Goal: Navigation & Orientation: Find specific page/section

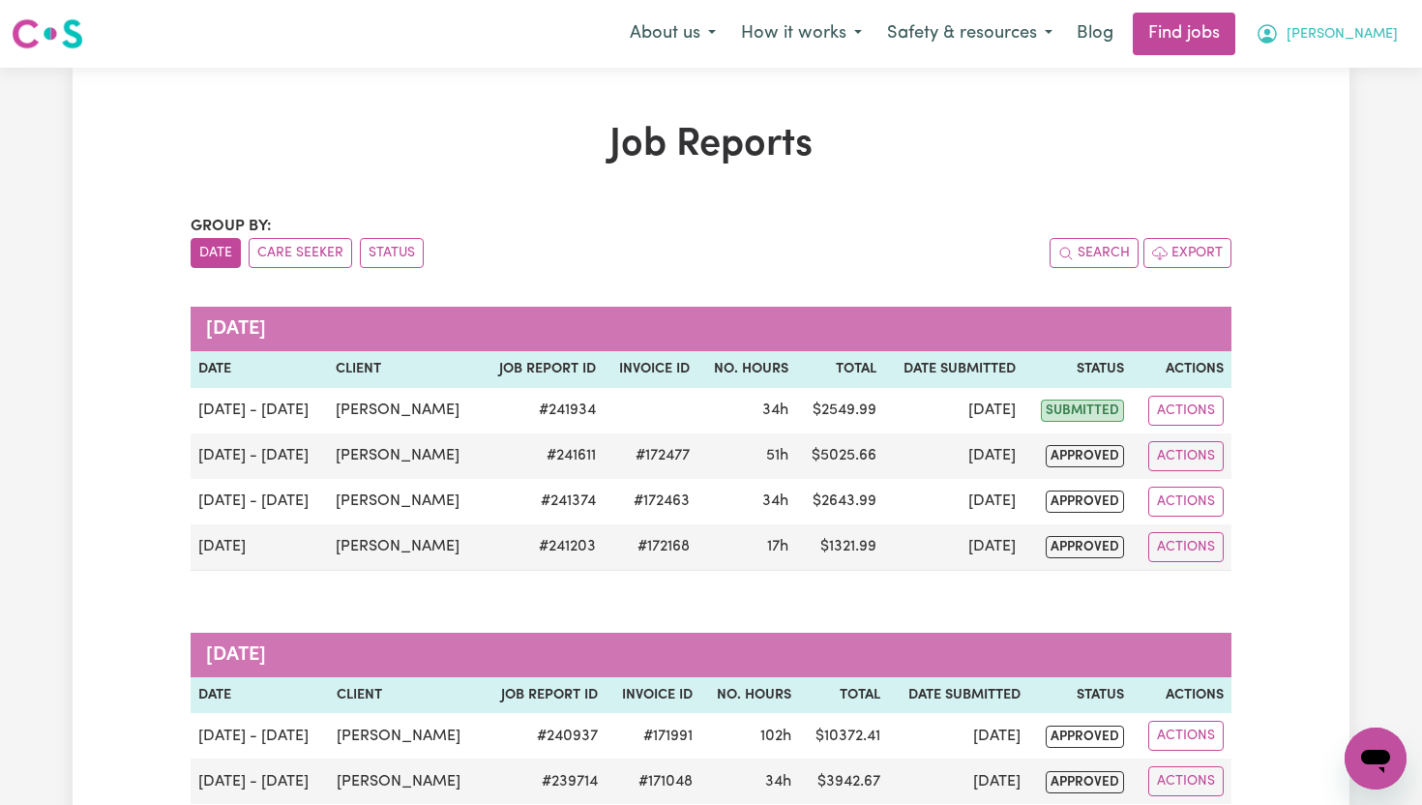
click at [1381, 35] on span "[PERSON_NAME]" at bounding box center [1342, 34] width 111 height 21
click at [1350, 102] on link "My Dashboard" at bounding box center [1333, 111] width 153 height 37
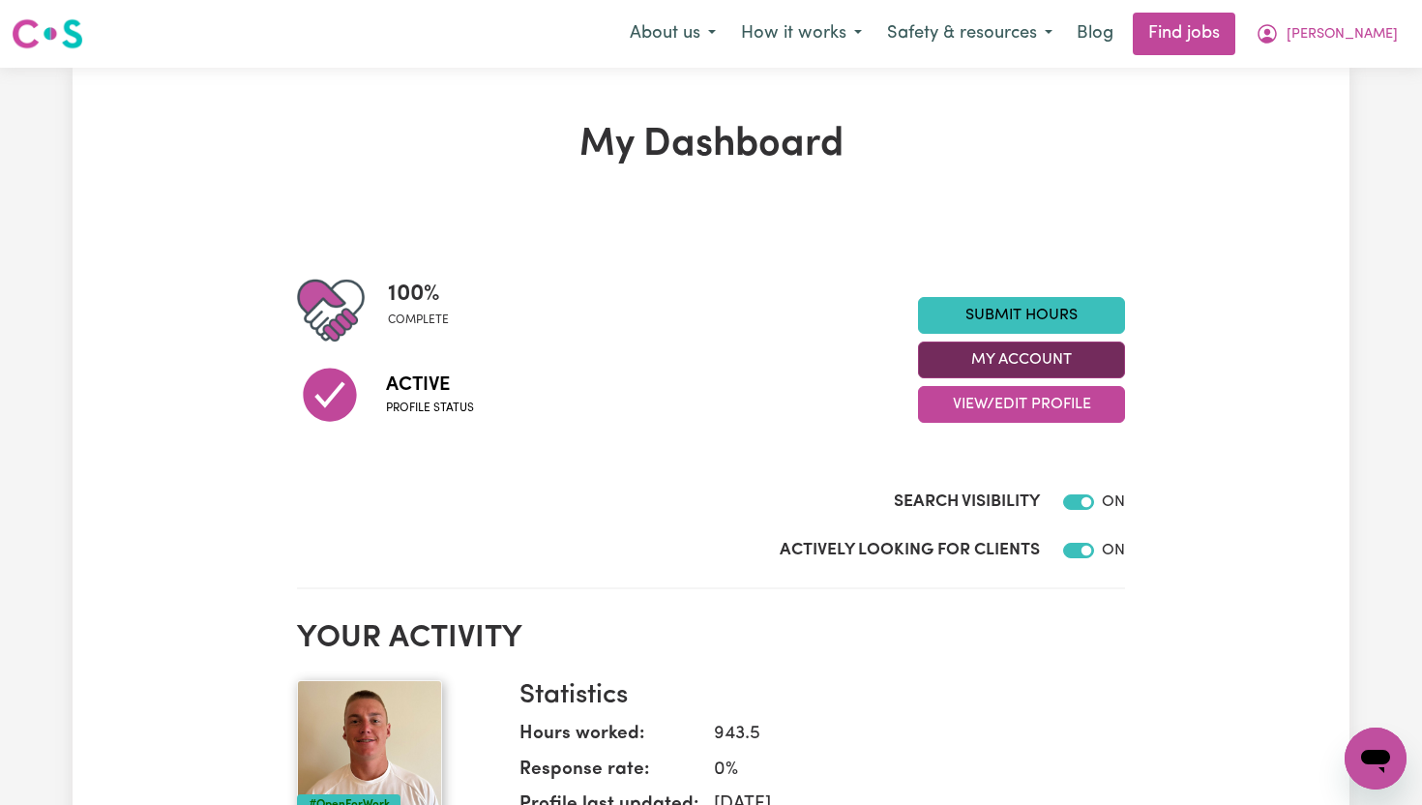
click at [1092, 359] on button "My Account" at bounding box center [1021, 360] width 207 height 37
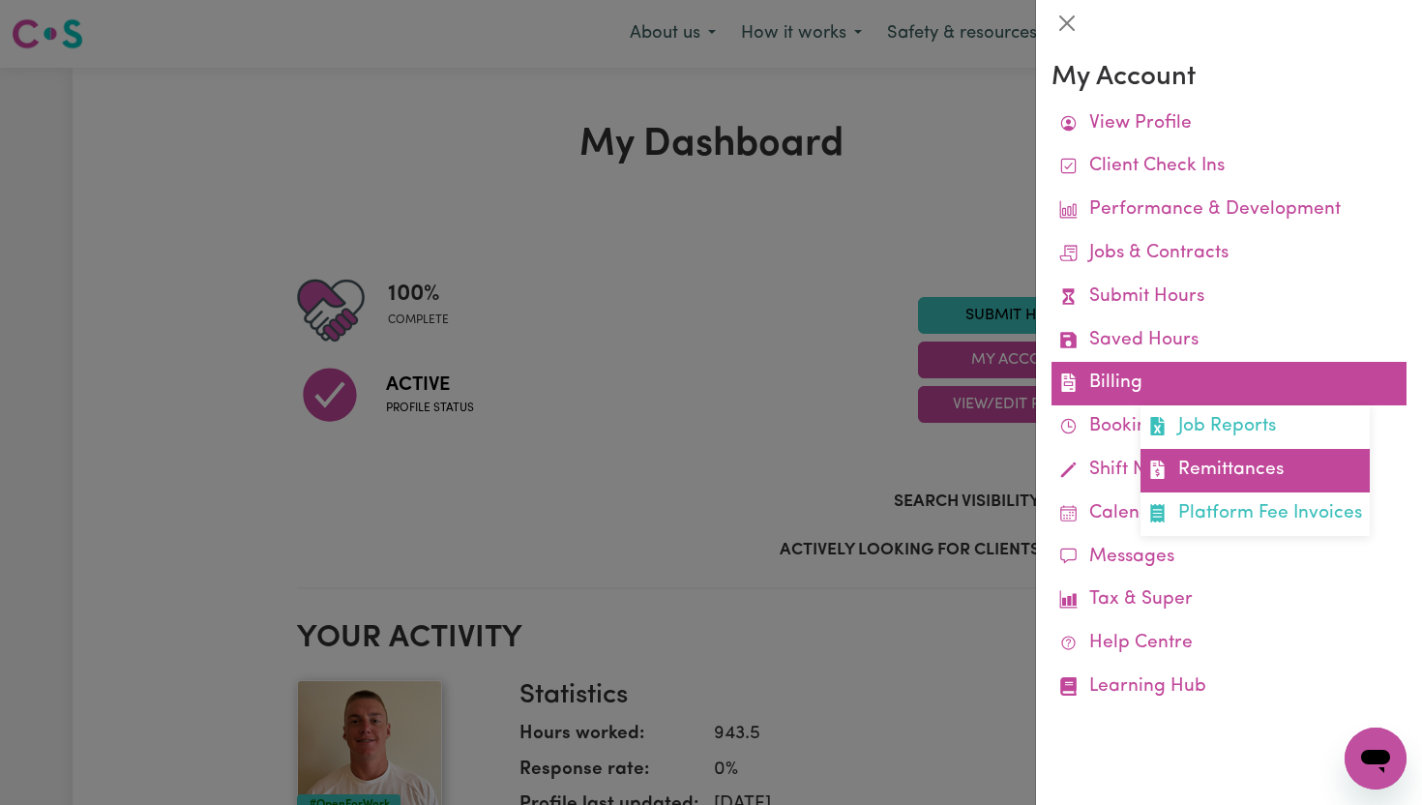
click at [1219, 468] on link "Remittances" at bounding box center [1255, 471] width 229 height 44
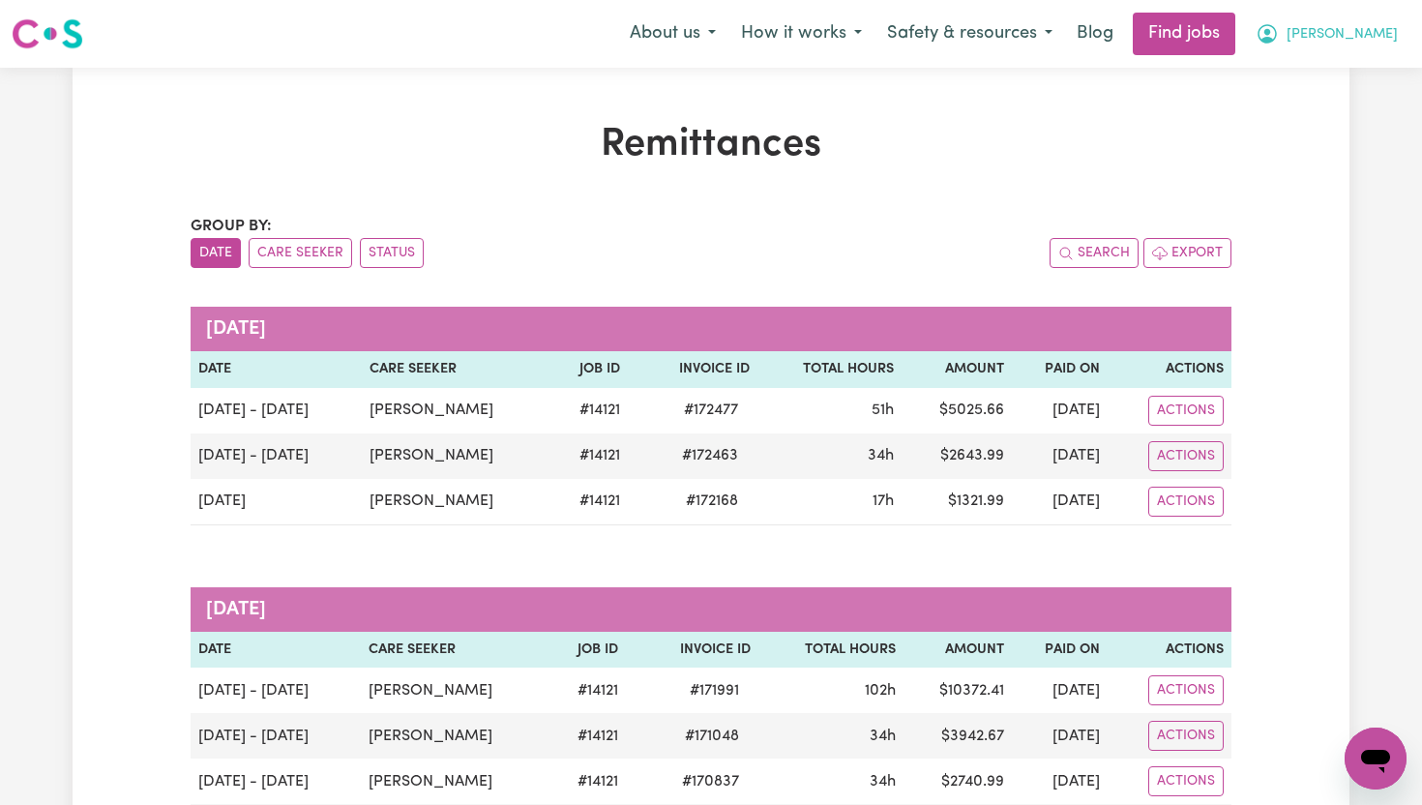
click at [1384, 18] on button "[PERSON_NAME]" at bounding box center [1326, 34] width 167 height 41
click at [1338, 116] on link "My Dashboard" at bounding box center [1333, 111] width 153 height 37
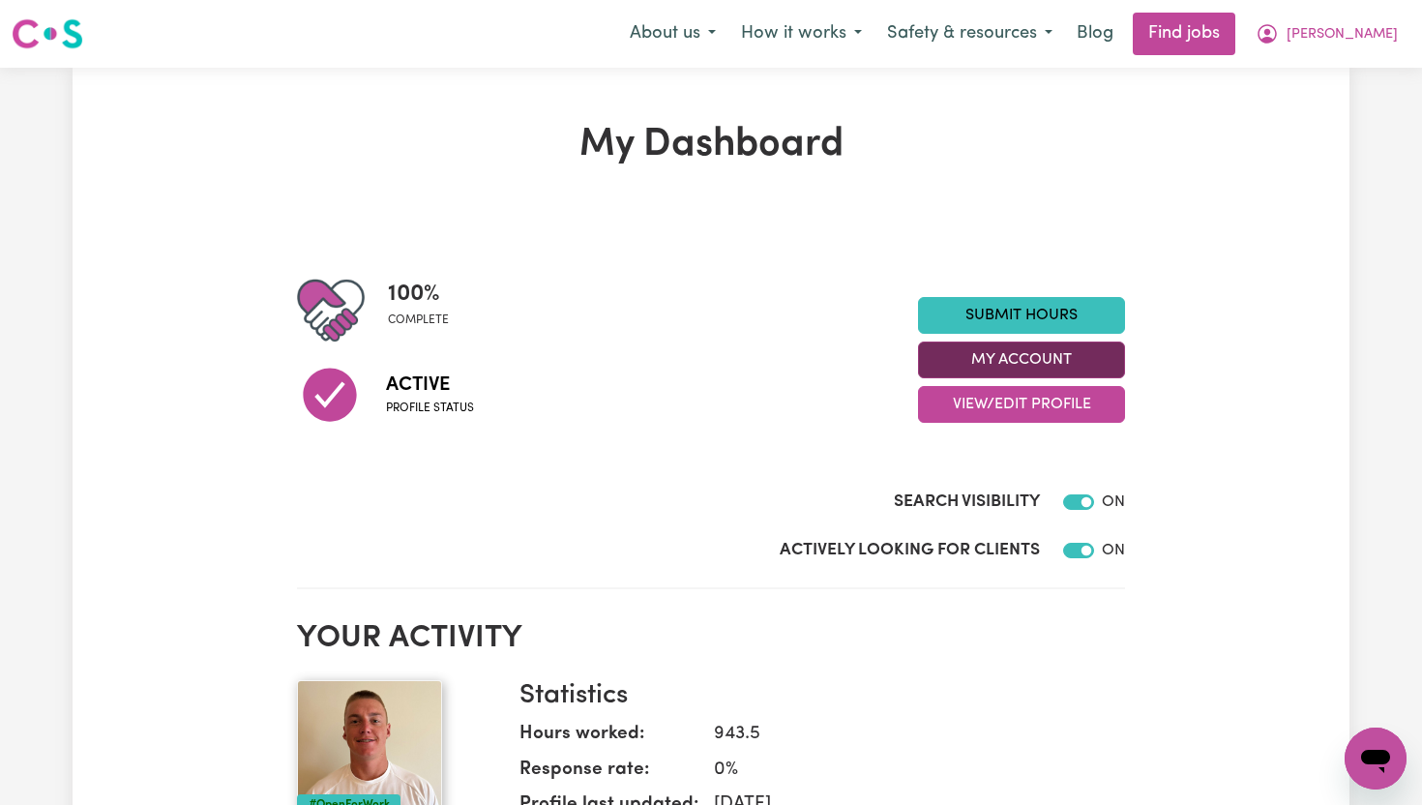
click at [1059, 358] on button "My Account" at bounding box center [1021, 360] width 207 height 37
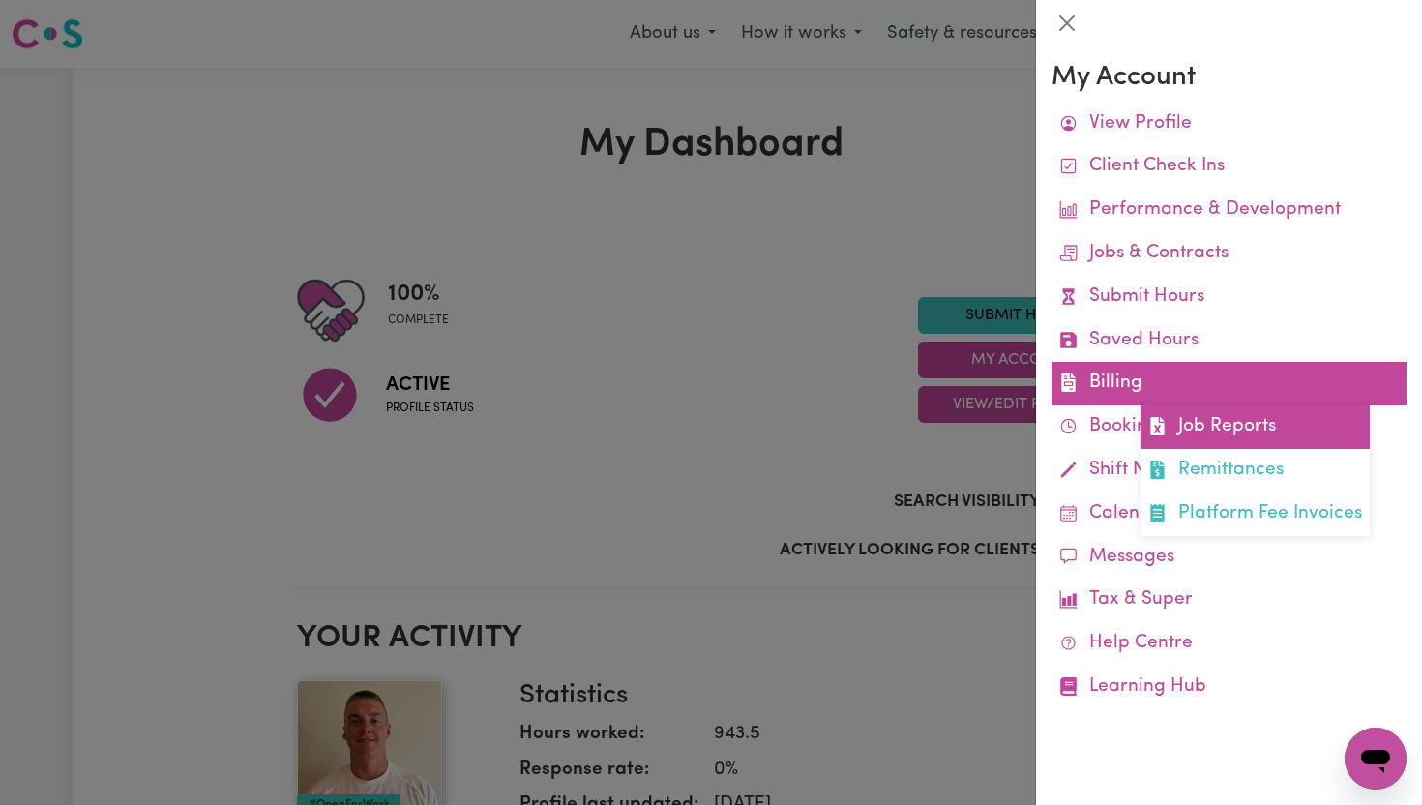
click at [1250, 427] on link "Job Reports" at bounding box center [1255, 427] width 229 height 44
